Goal: Register for event/course

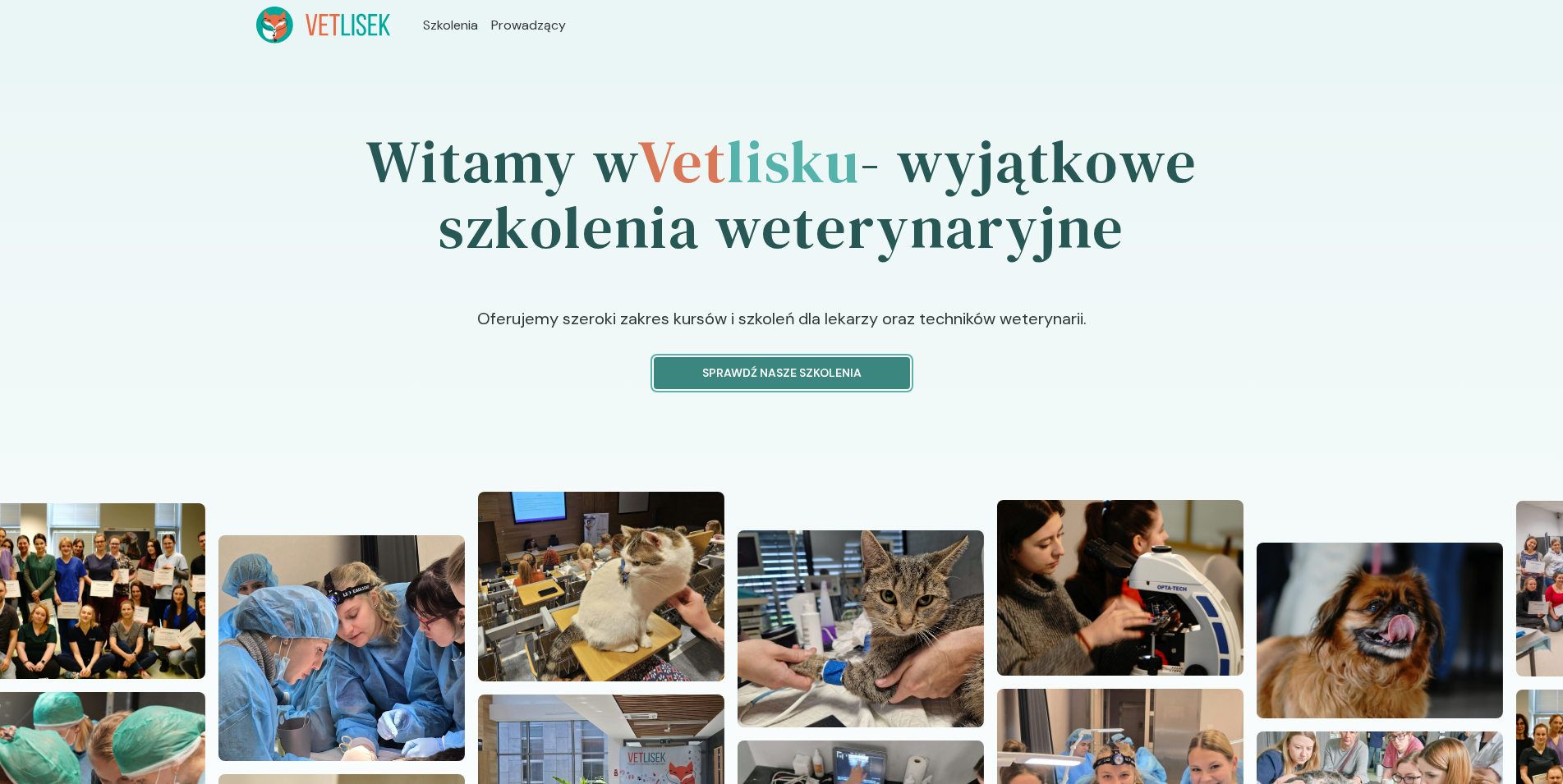
click at [861, 365] on p "Sprawdź nasze szkolenia" at bounding box center [782, 373] width 228 height 18
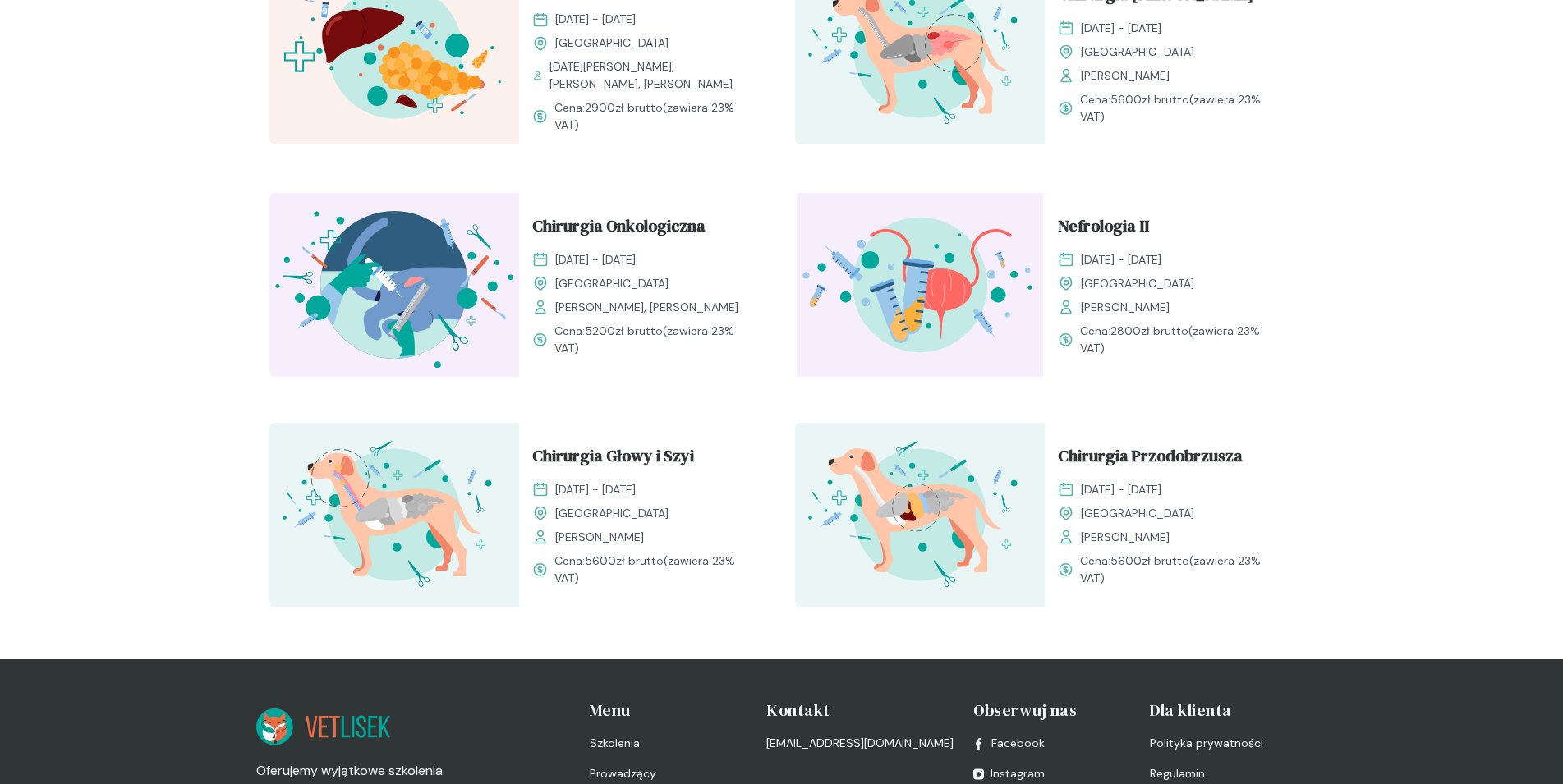
scroll to position [1843, 0]
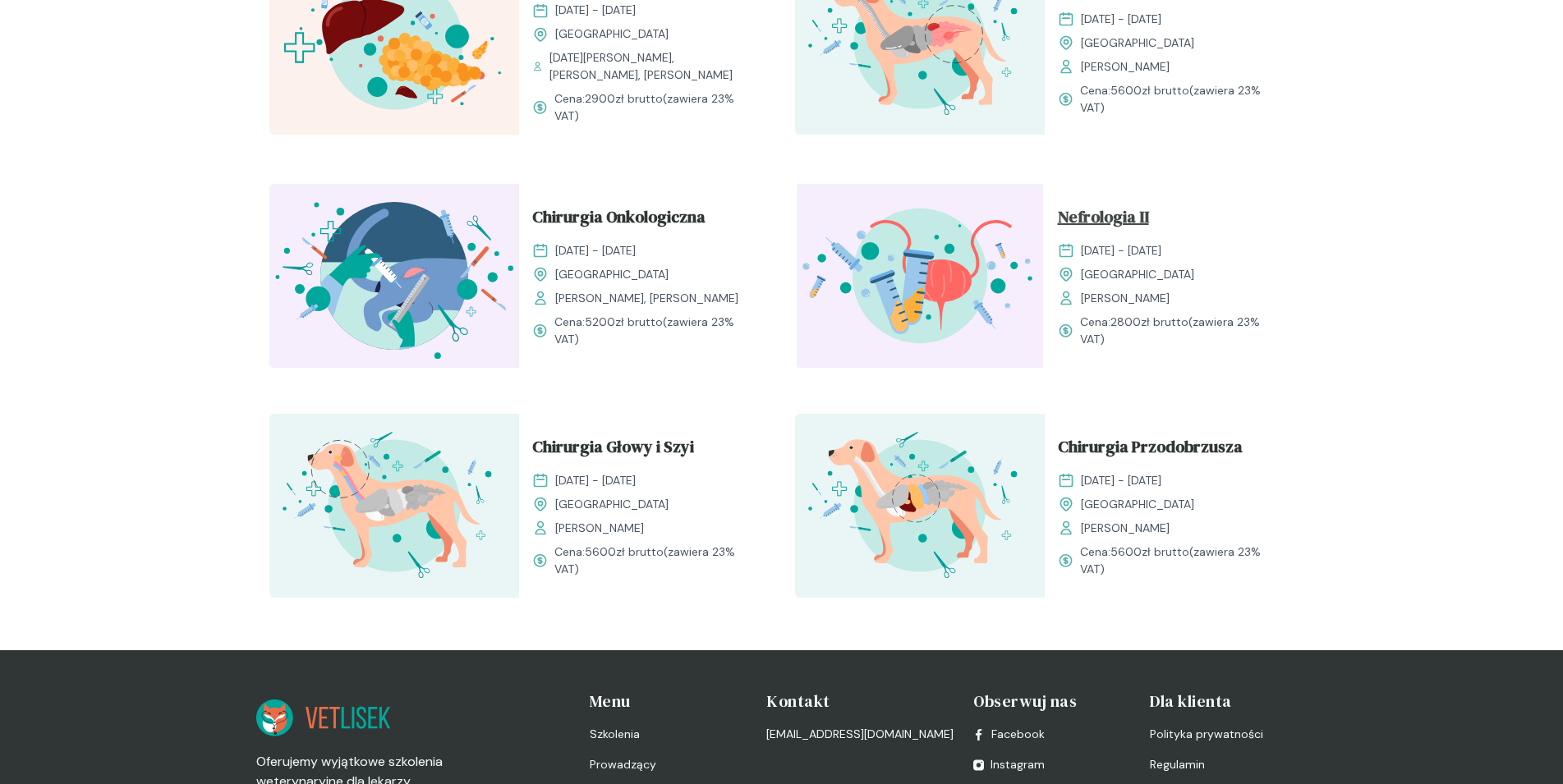
click at [1102, 210] on span "Nefrologia II" at bounding box center [1103, 220] width 92 height 31
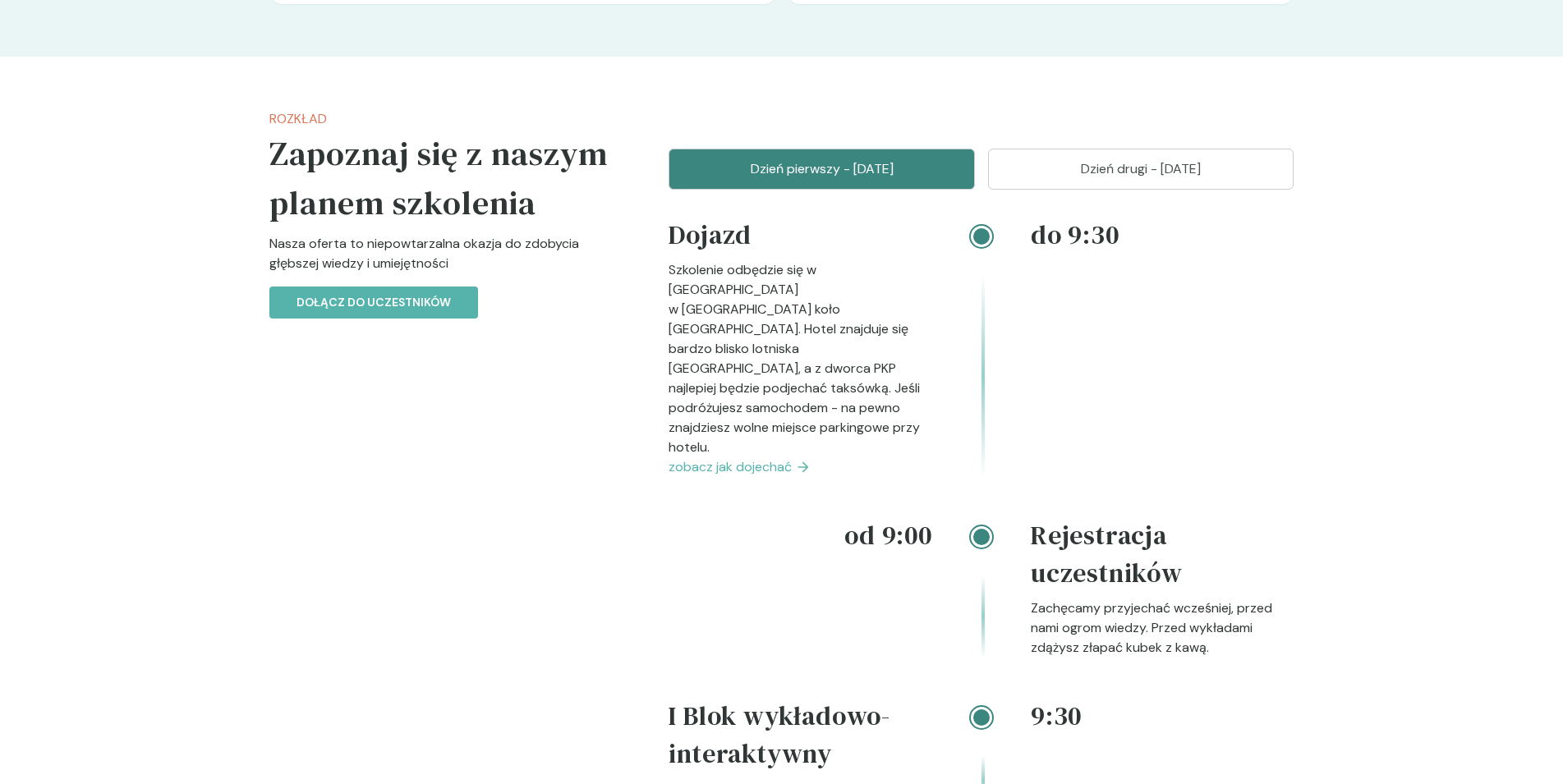
scroll to position [1507, 0]
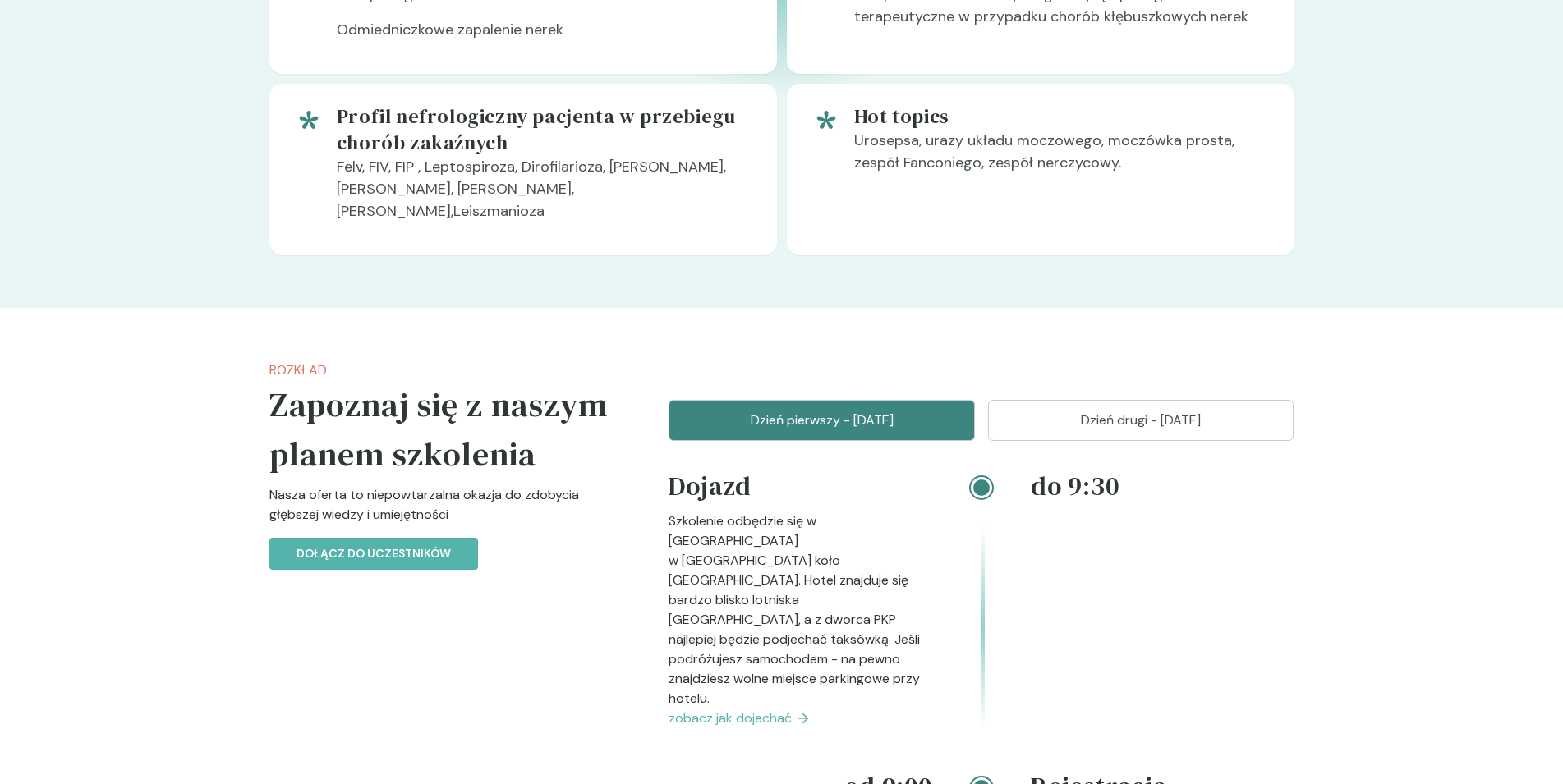
click at [1117, 410] on p "Dzień drugi - 08 luty" at bounding box center [1140, 420] width 265 height 19
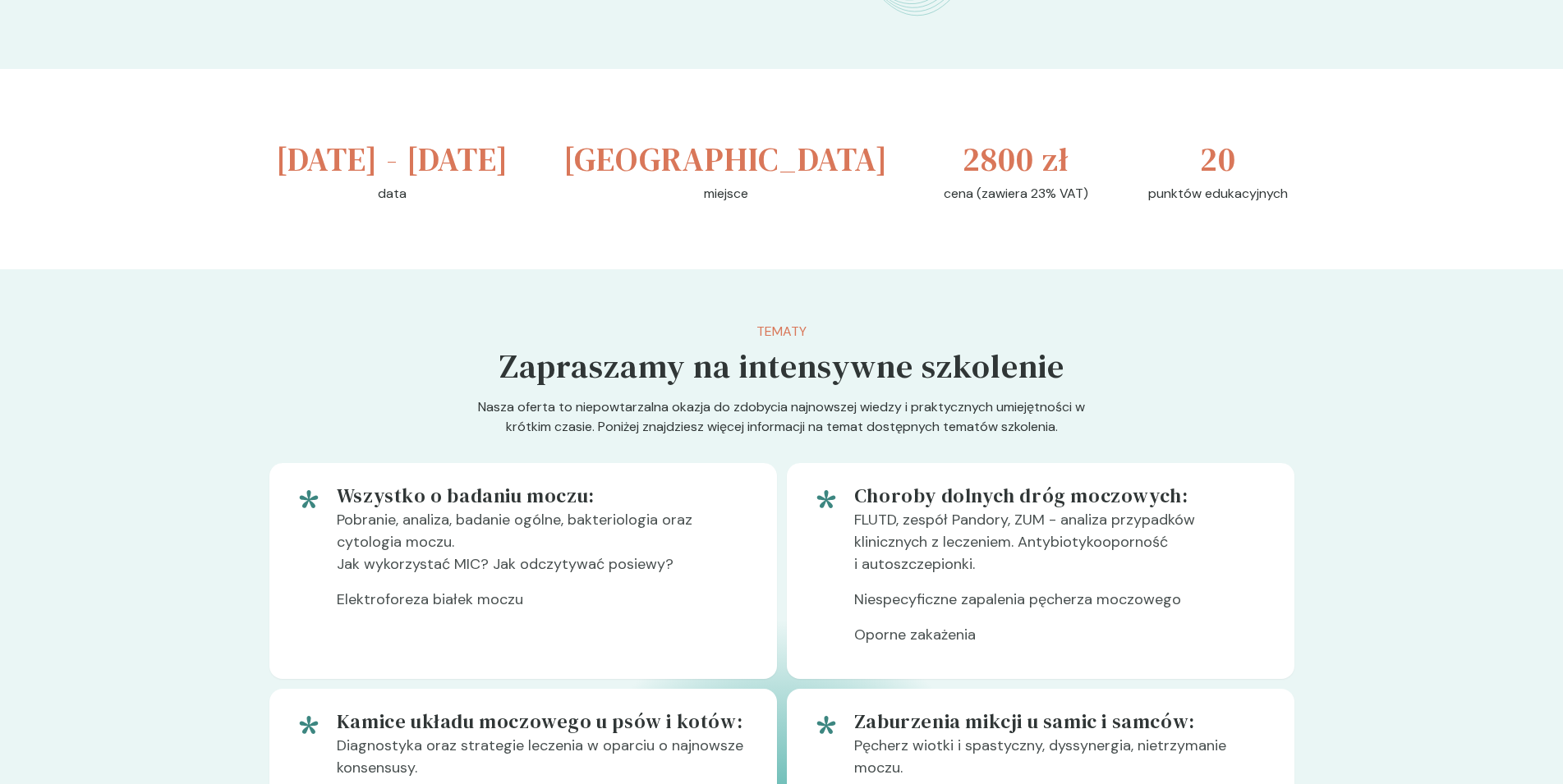
scroll to position [578, 0]
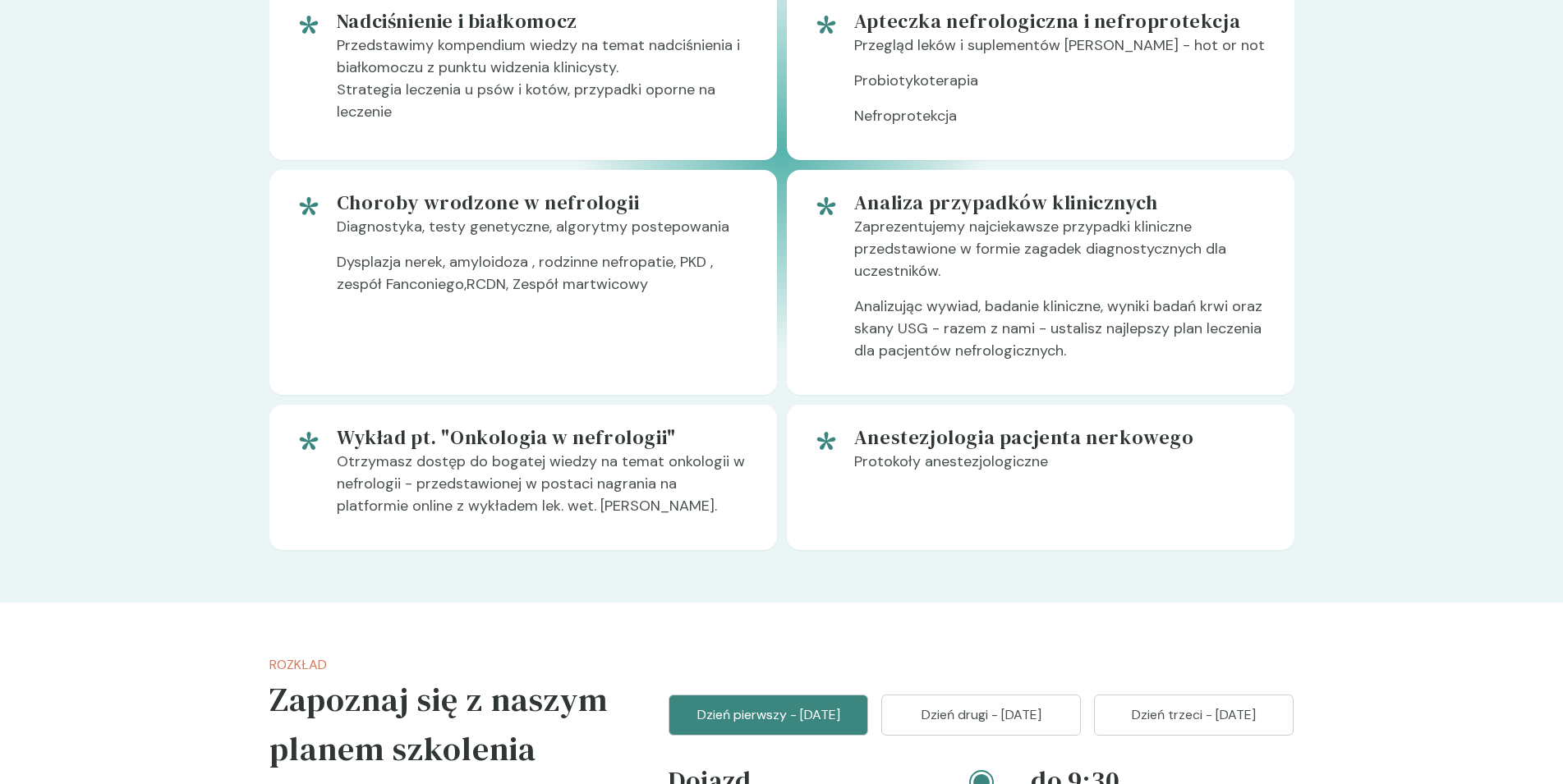
scroll to position [1340, 0]
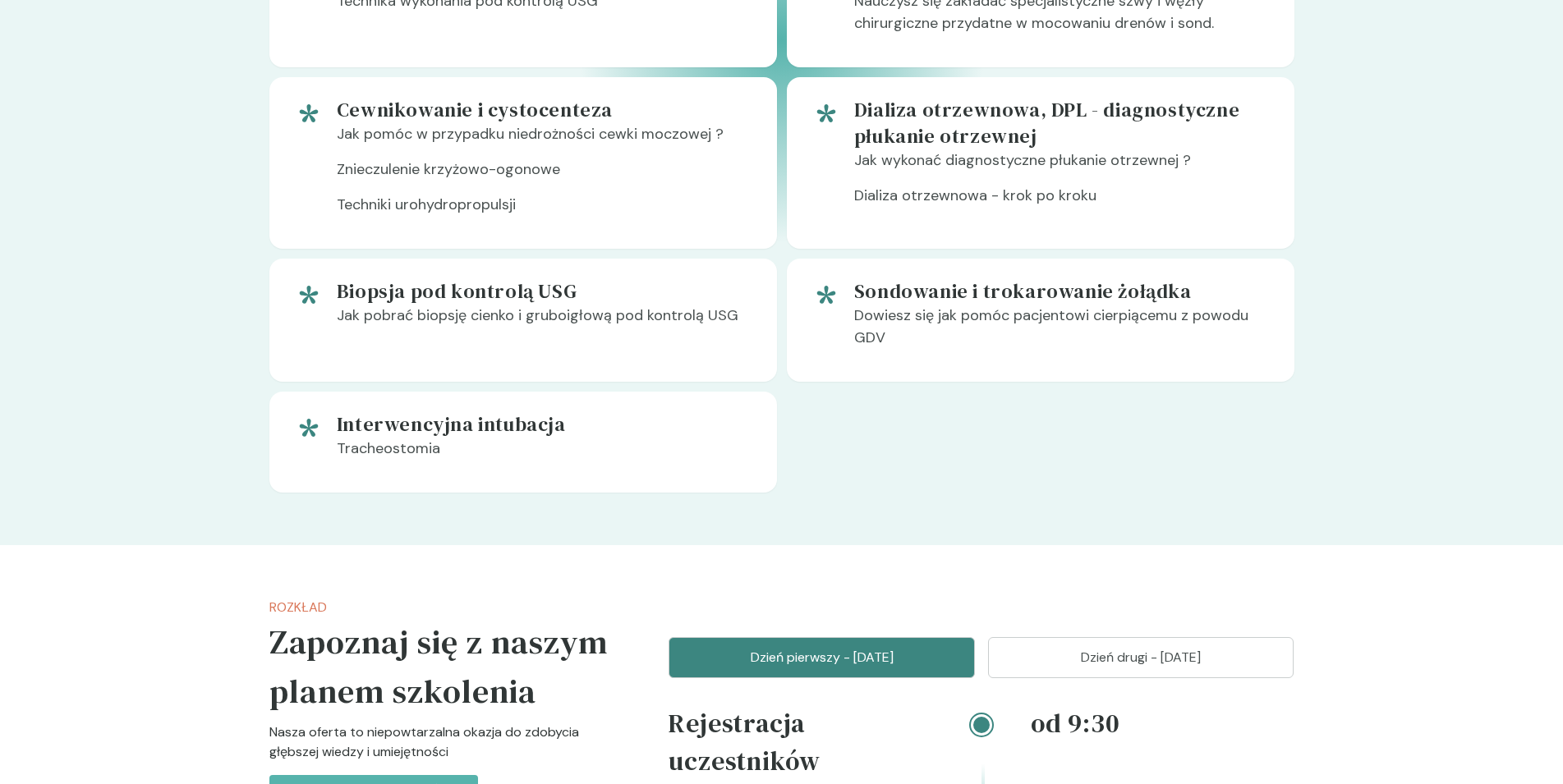
scroll to position [1507, 0]
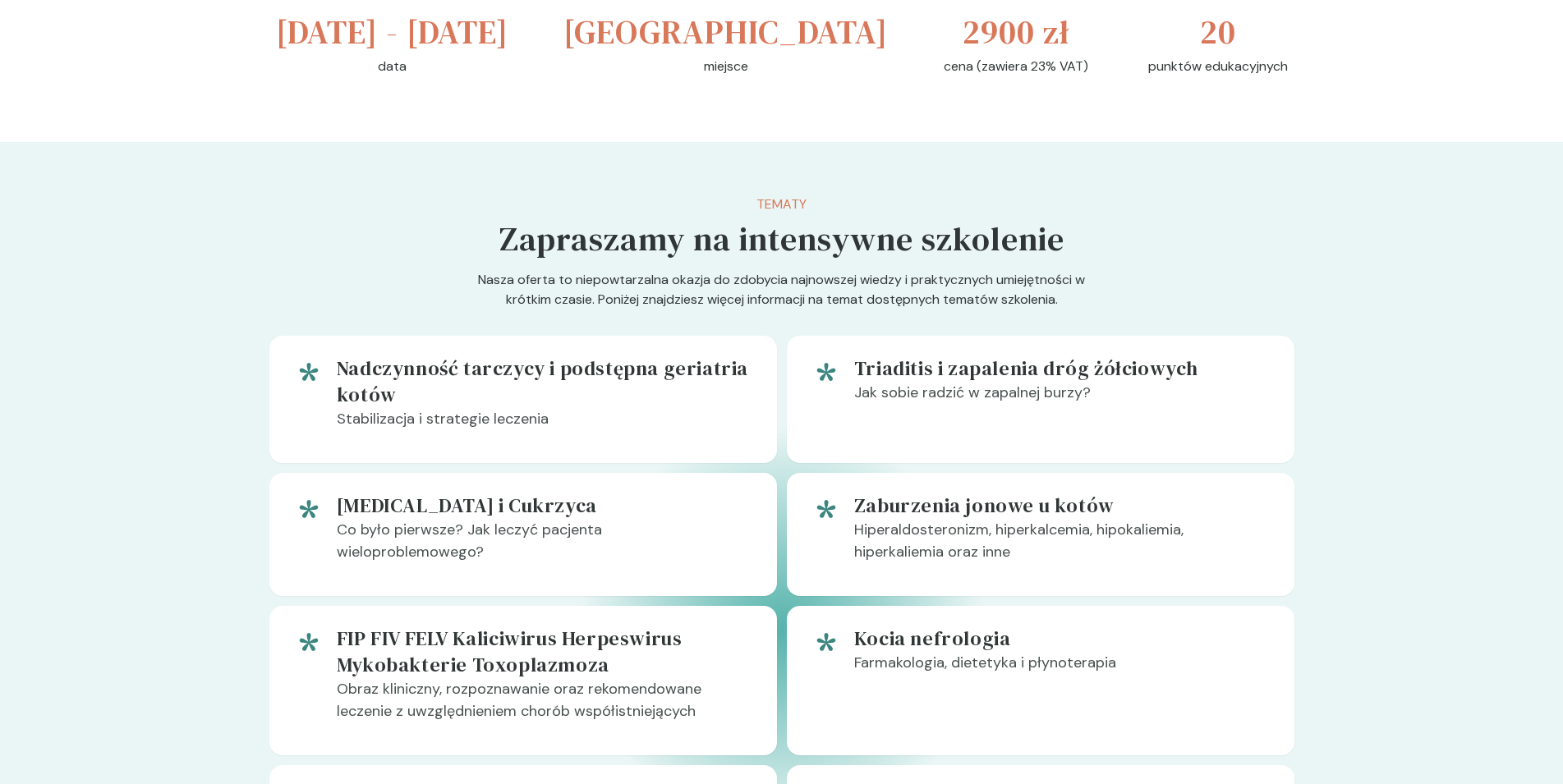
scroll to position [753, 0]
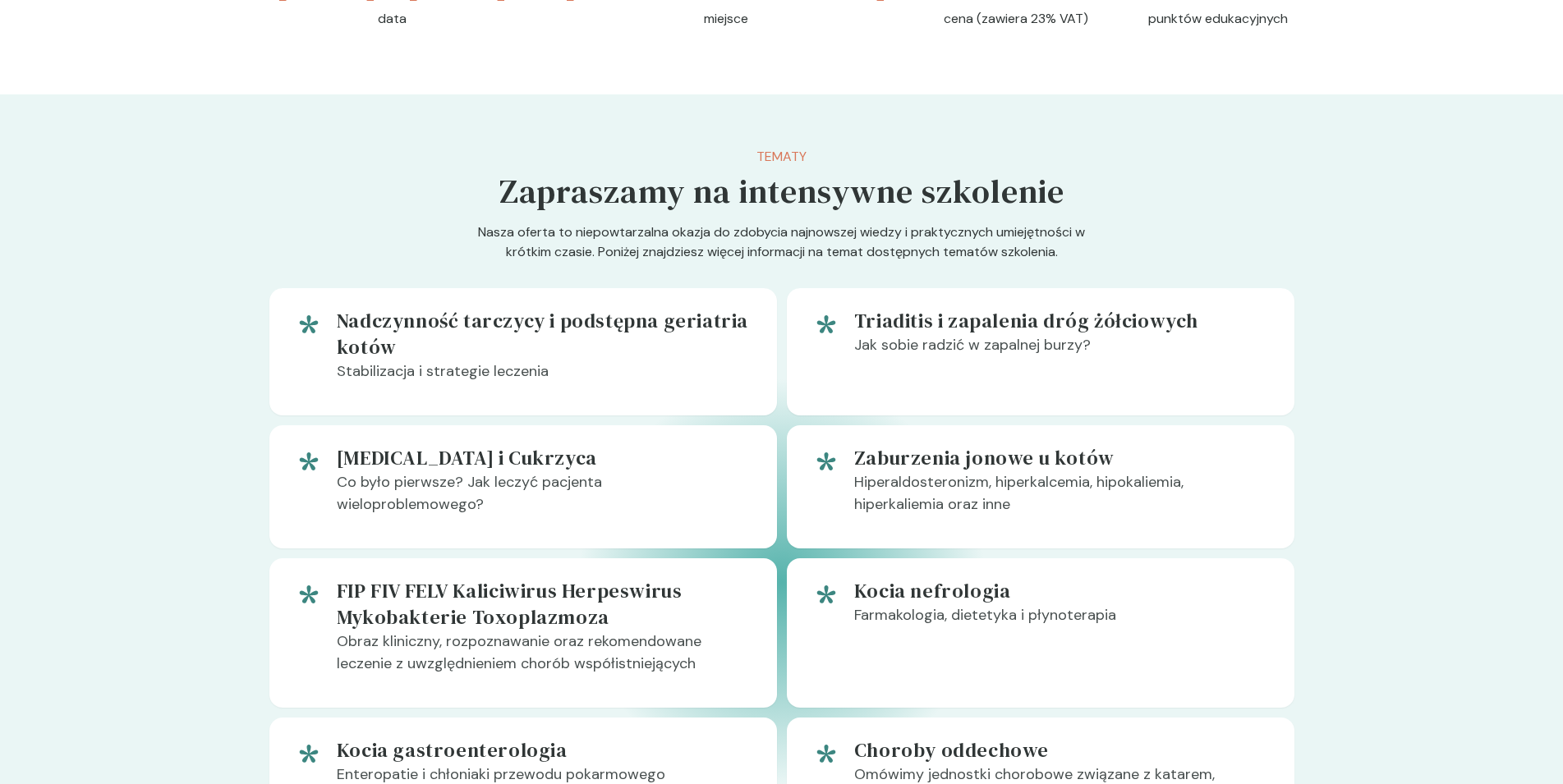
click at [511, 199] on h5 "Zapraszamy na intensywne szkolenie" at bounding box center [782, 190] width 565 height 49
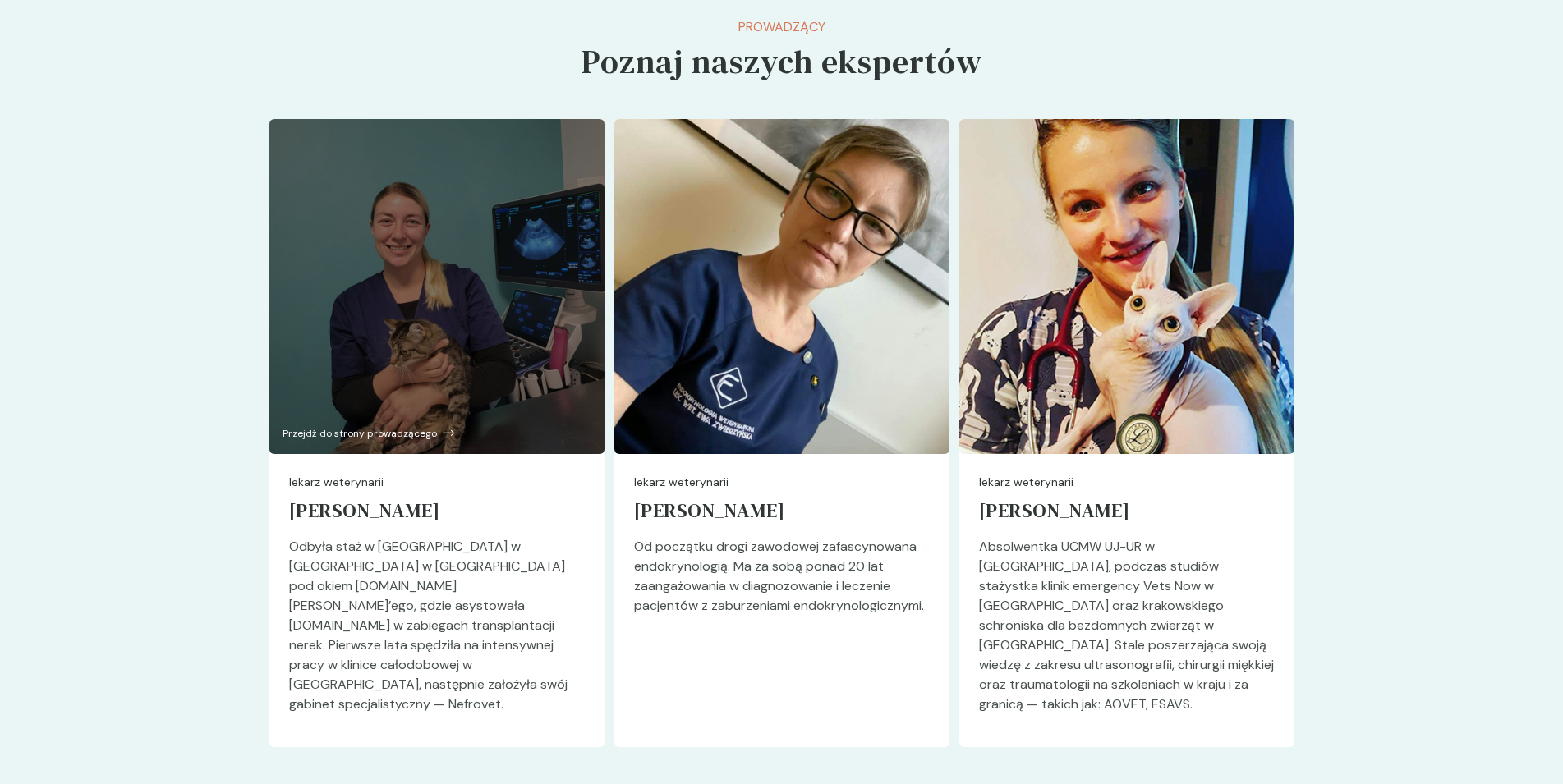
scroll to position [4326, 0]
